Goal: Task Accomplishment & Management: Use online tool/utility

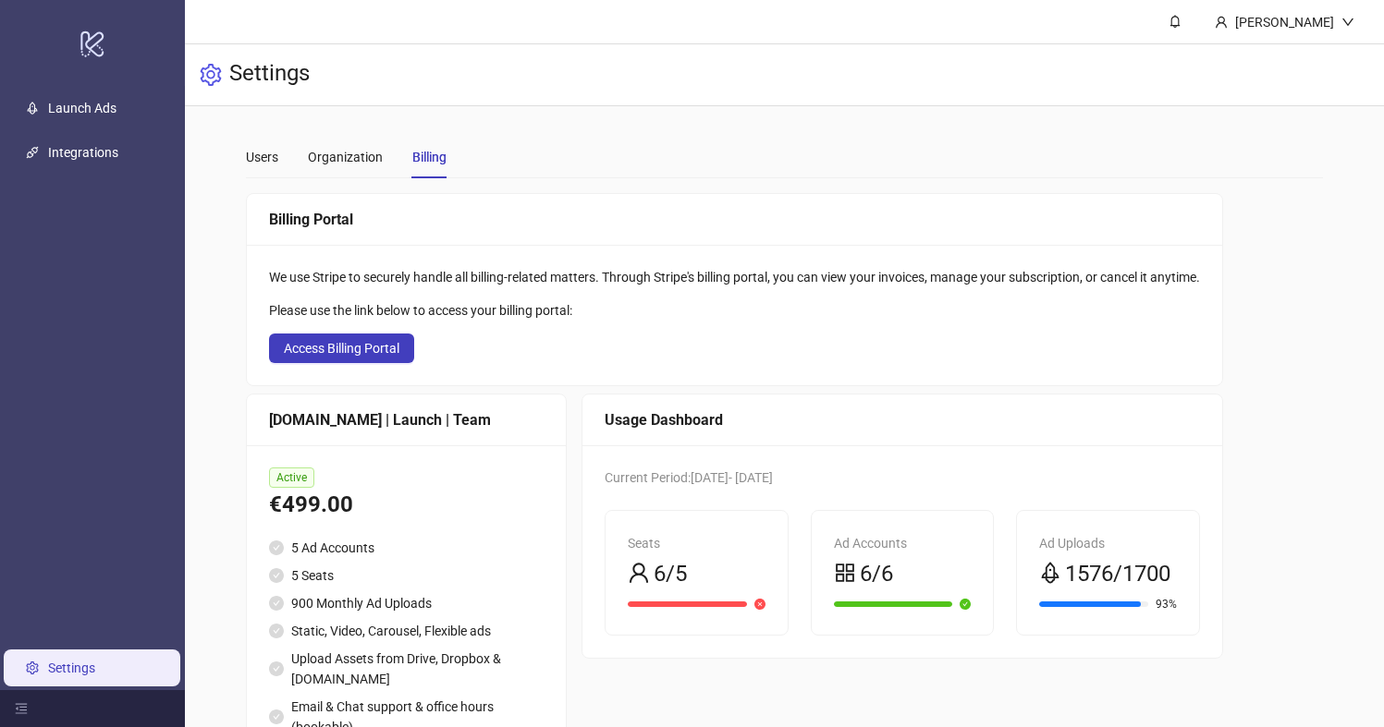
scroll to position [114, 0]
click at [84, 72] on div "logo/logo-mobile" at bounding box center [92, 43] width 177 height 79
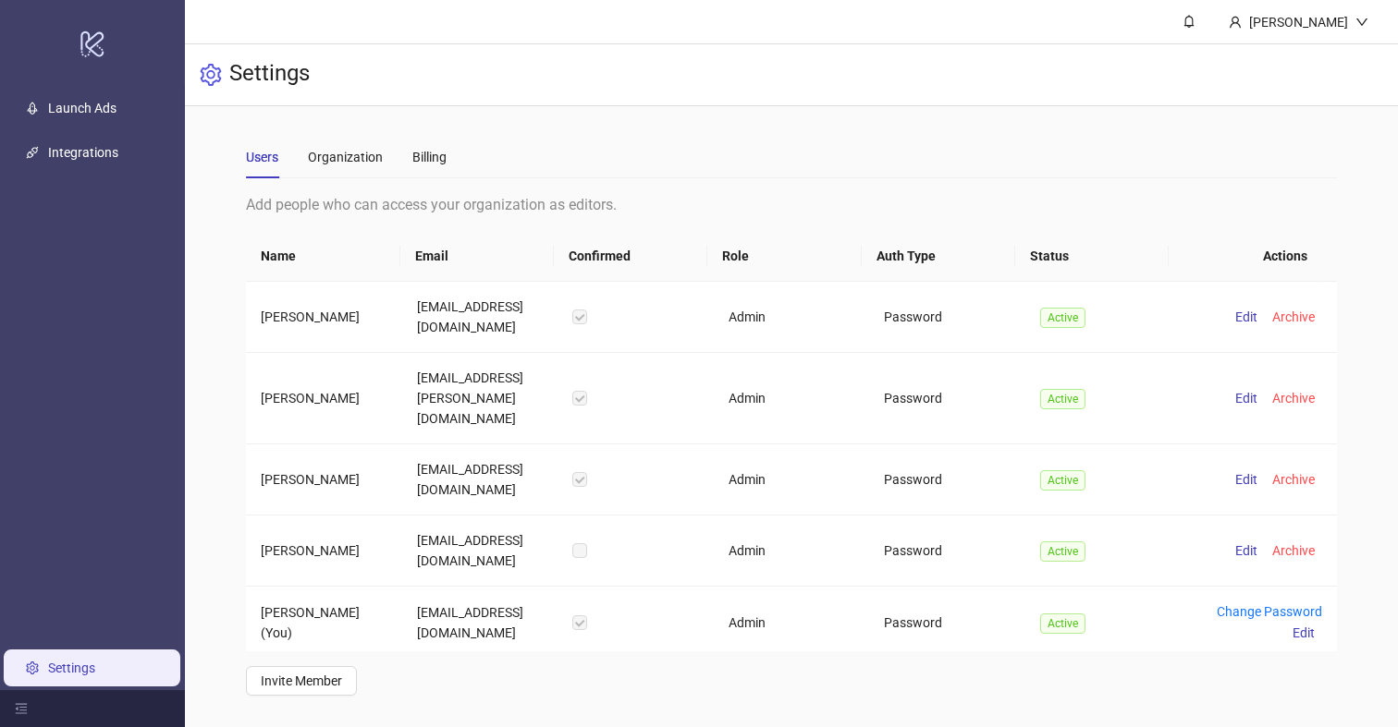
click at [85, 130] on ul "Launch Ads Integrations Settings" at bounding box center [92, 388] width 185 height 604
click at [85, 101] on link "Launch Ads" at bounding box center [82, 108] width 68 height 15
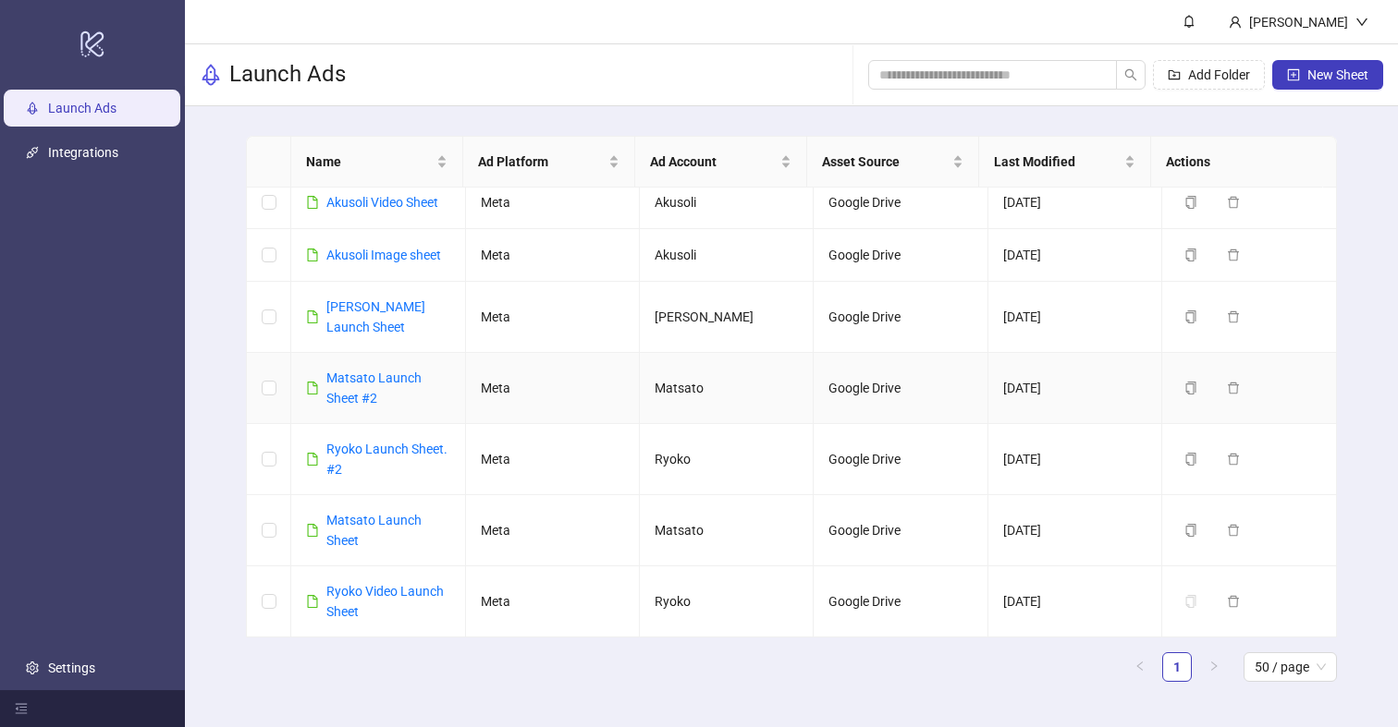
scroll to position [635, 0]
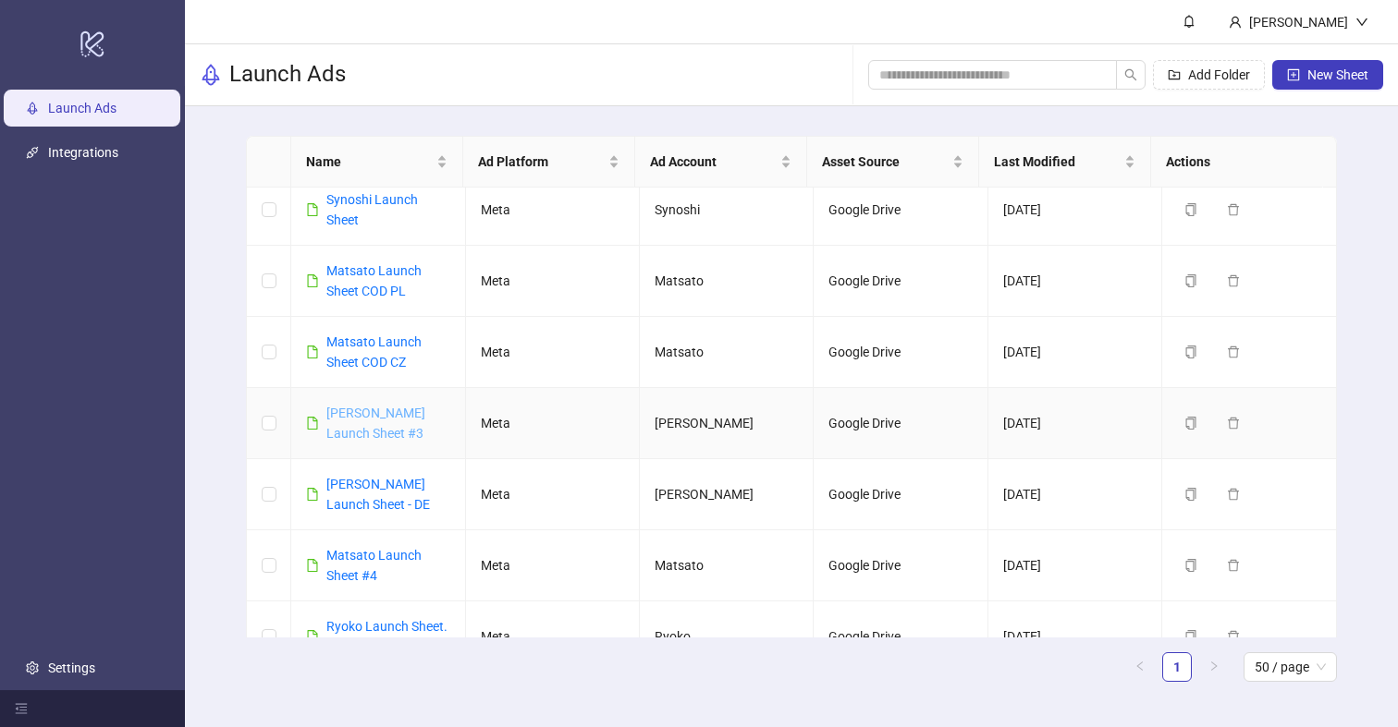
click at [399, 409] on link "[PERSON_NAME] Launch Sheet #3" at bounding box center [375, 423] width 99 height 35
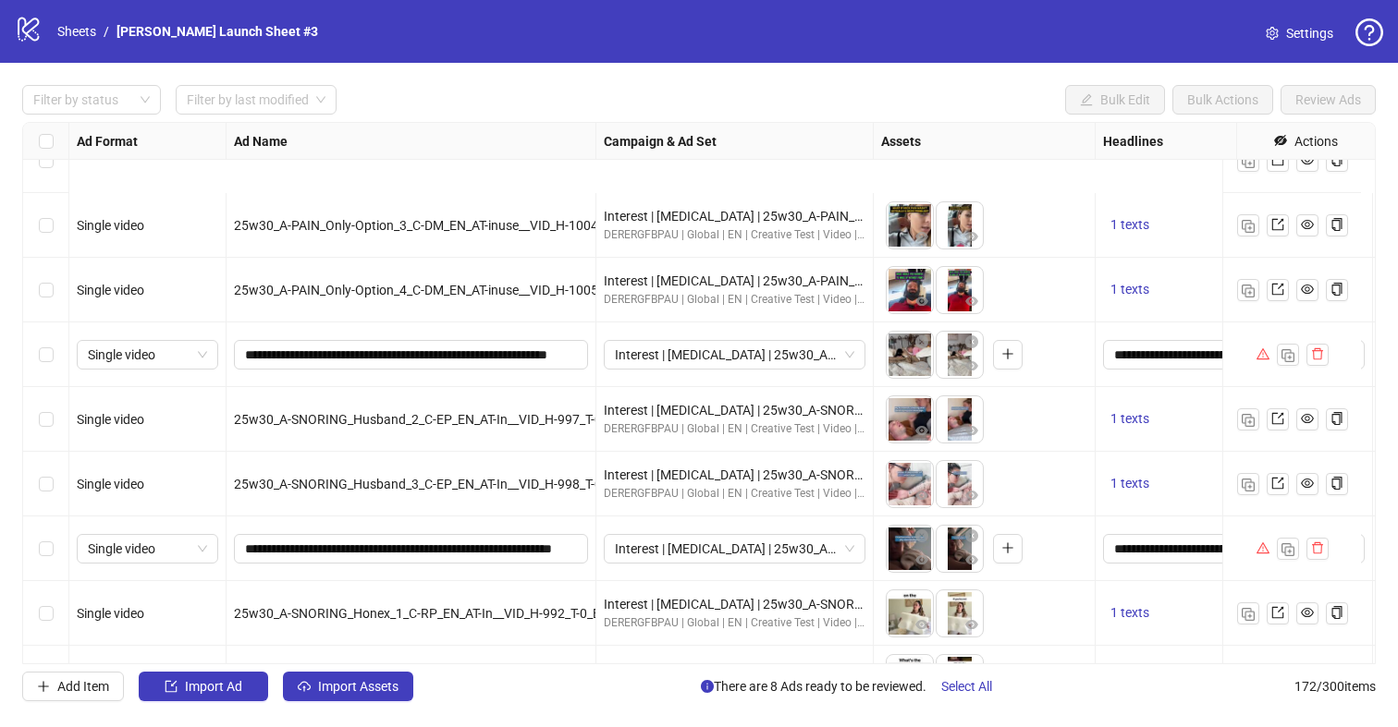
scroll to position [8150, 0]
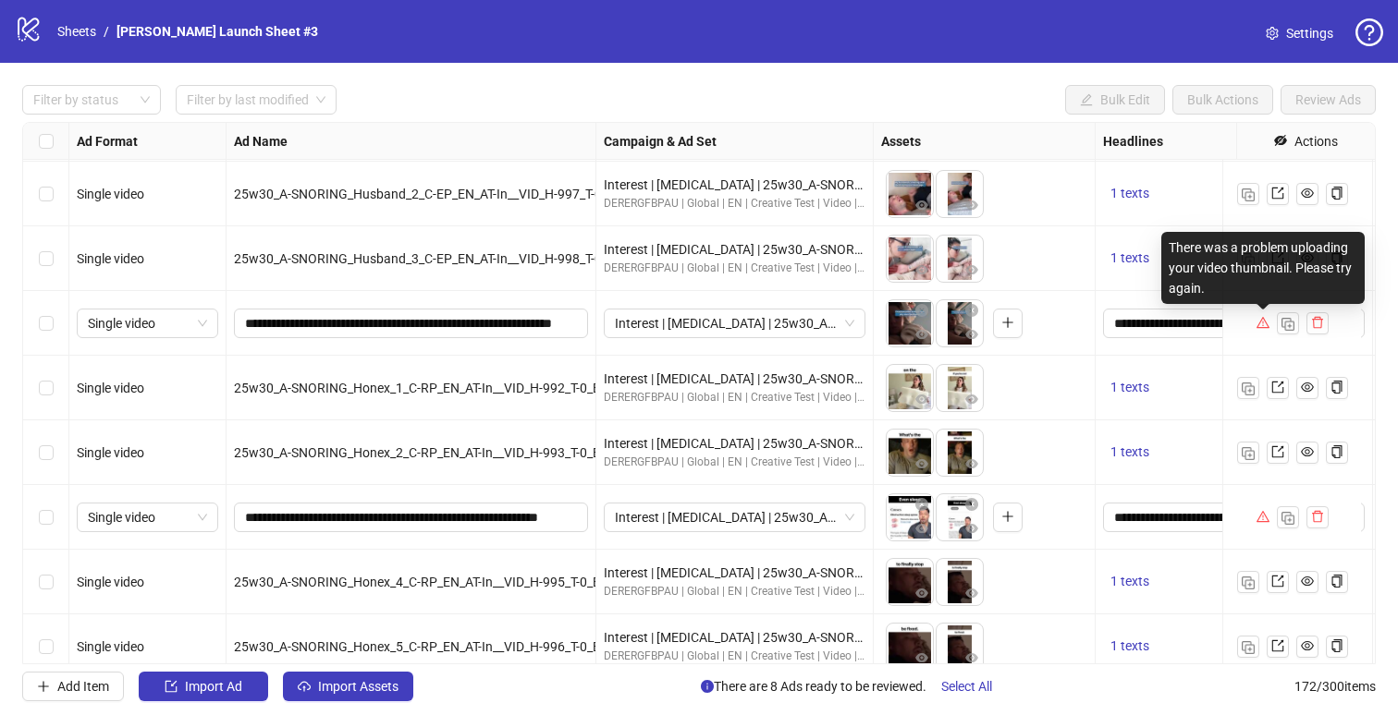
click at [1262, 320] on icon "warning" at bounding box center [1262, 322] width 13 height 13
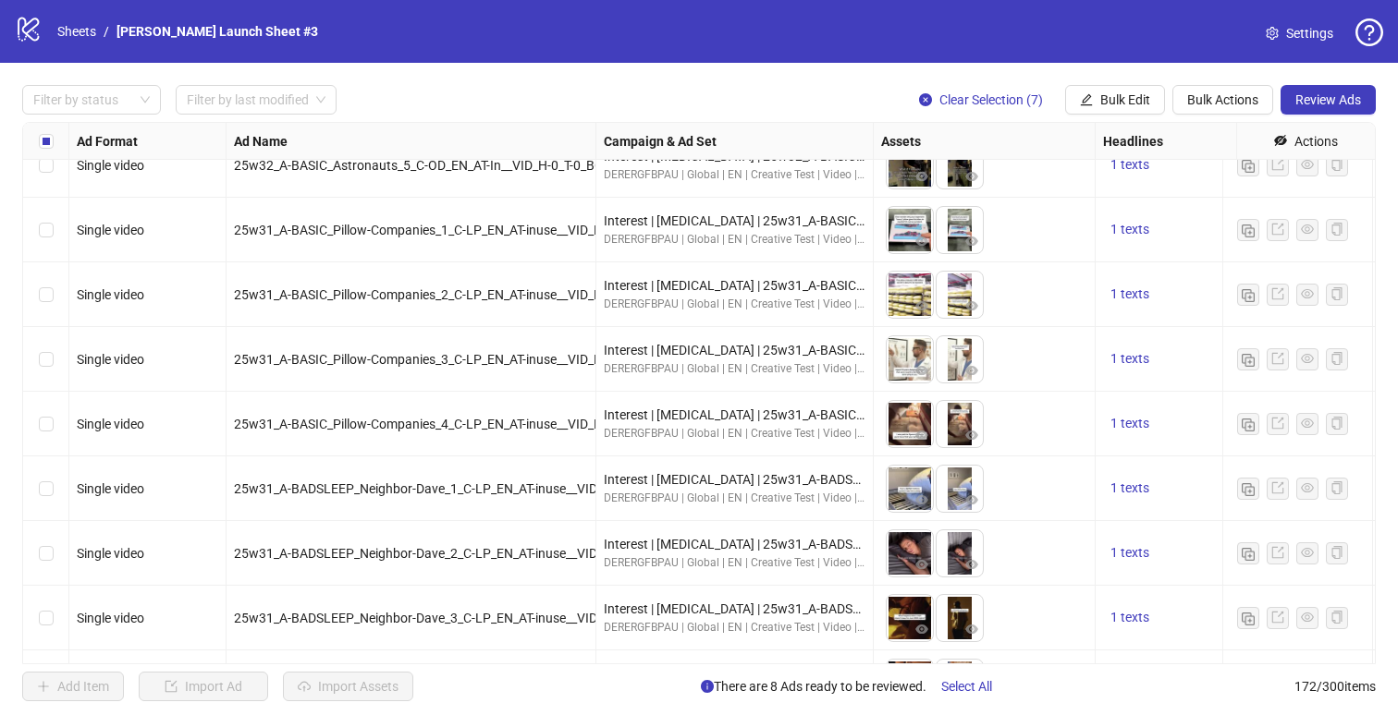
scroll to position [6490, 0]
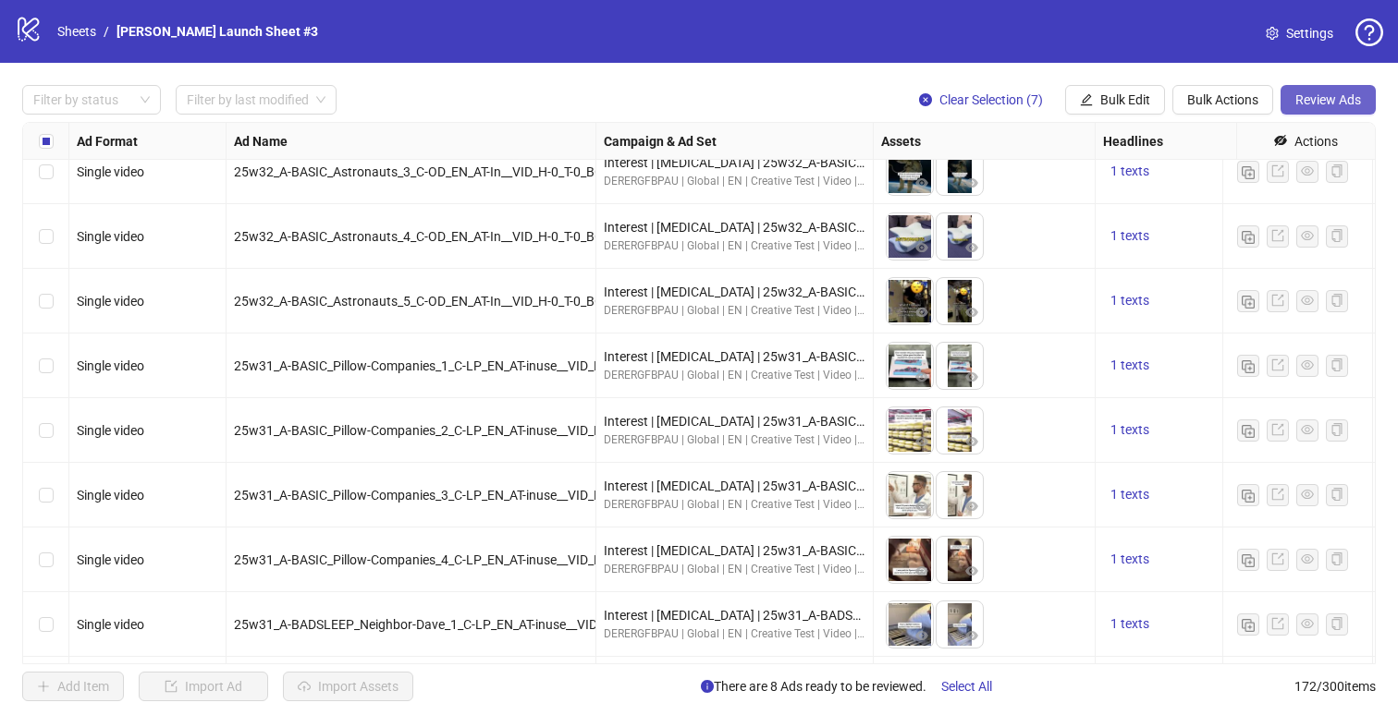
click at [1336, 99] on span "Review Ads" at bounding box center [1328, 99] width 66 height 15
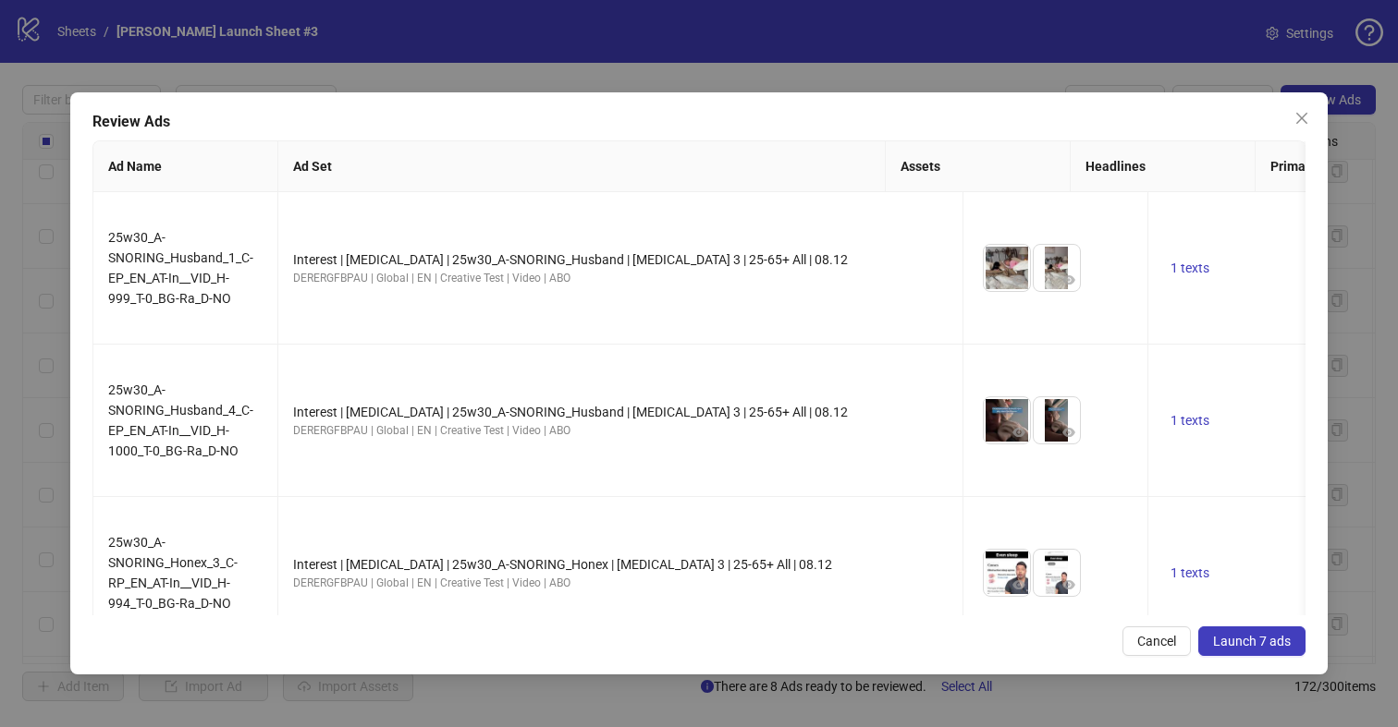
click at [1282, 644] on span "Launch 7 ads" at bounding box center [1252, 641] width 78 height 15
